Goal: Find specific page/section: Find specific page/section

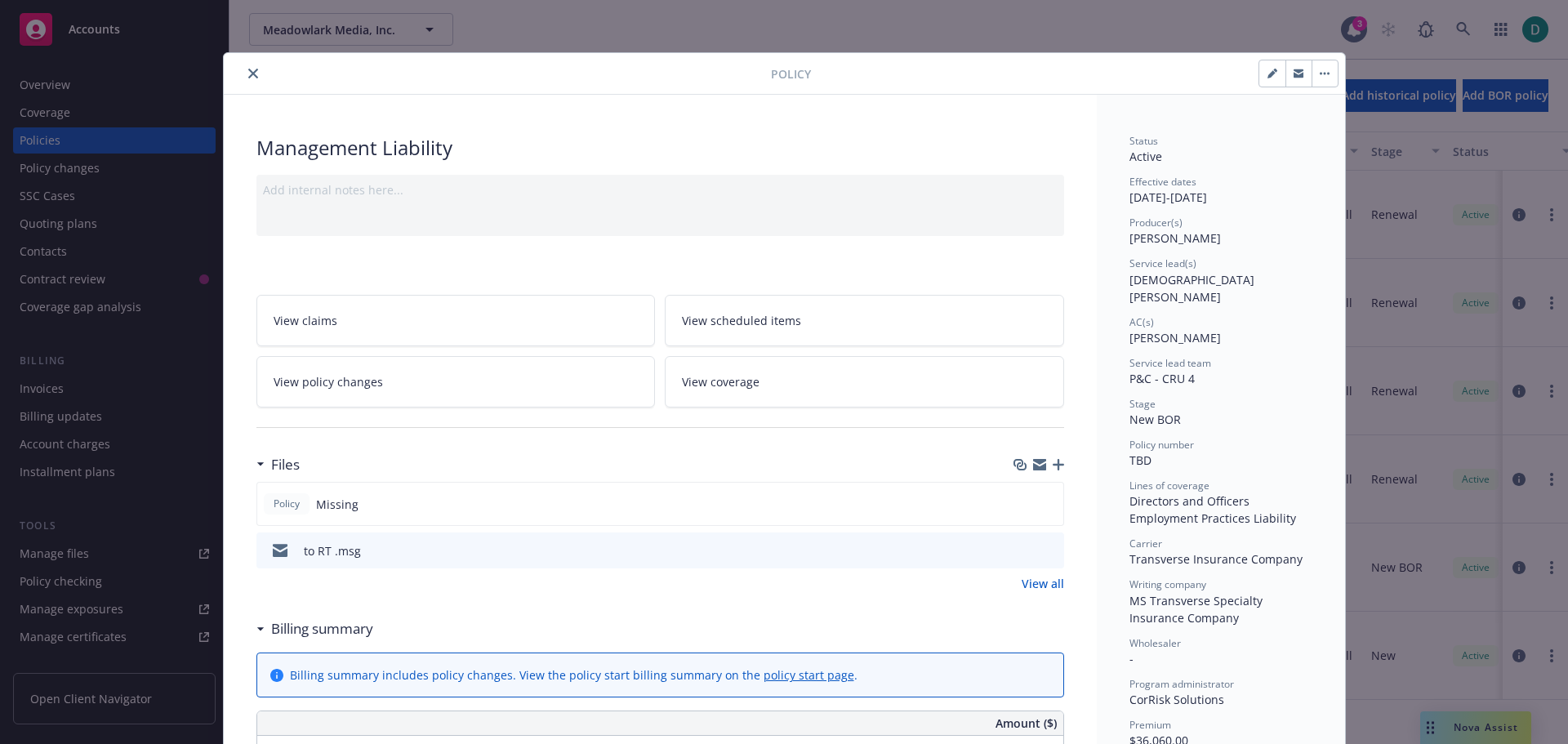
drag, startPoint x: 246, startPoint y: 68, endPoint x: 257, endPoint y: 63, distance: 12.1
click at [248, 68] on icon "close" at bounding box center [253, 73] width 10 height 10
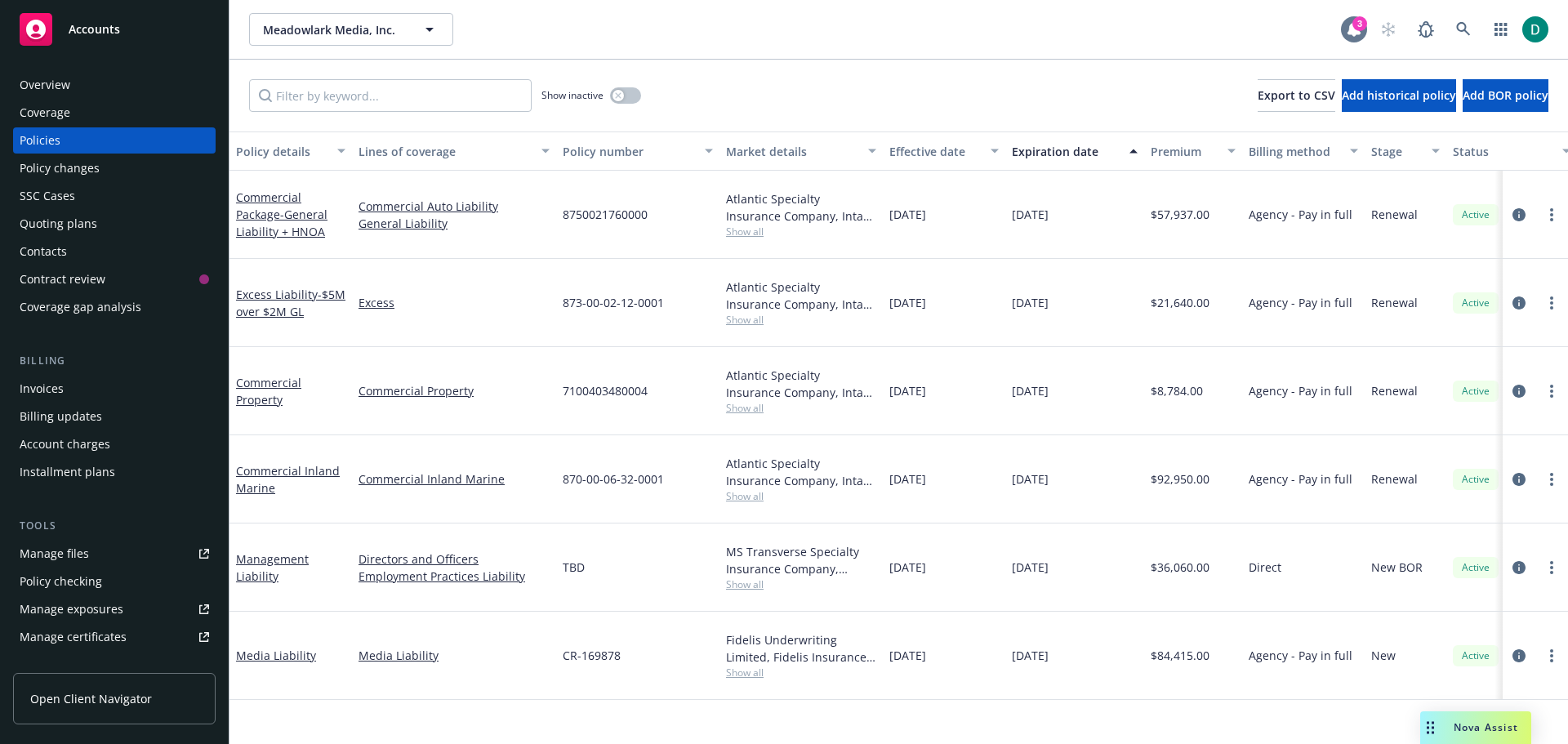
click at [1360, 31] on icon at bounding box center [1354, 30] width 13 height 15
